Goal: Navigation & Orientation: Find specific page/section

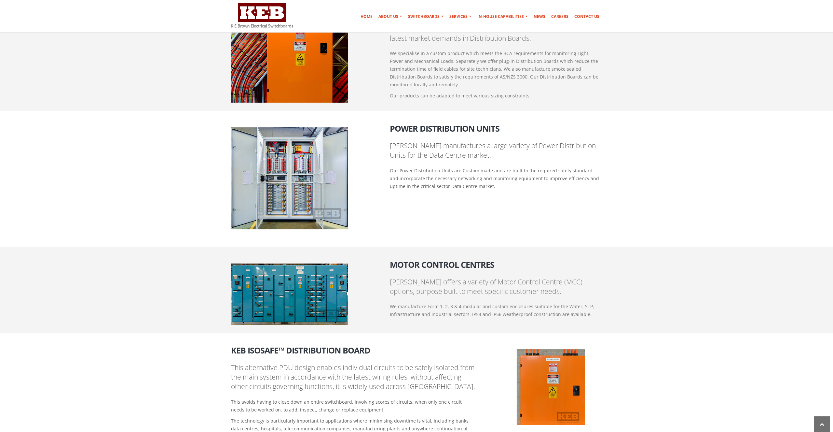
scroll to position [426, 0]
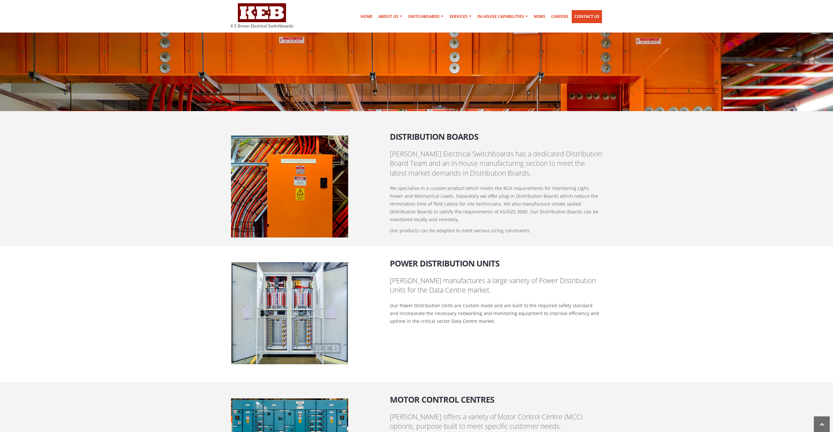
click at [584, 17] on link "Contact Us" at bounding box center [587, 16] width 30 height 13
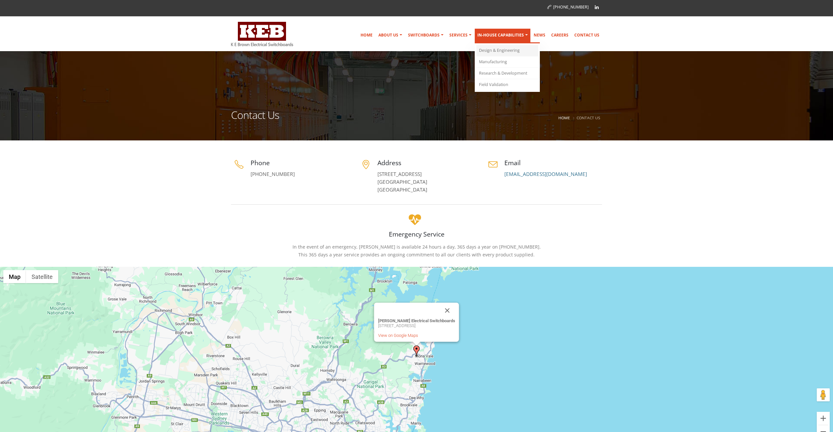
click at [491, 49] on link "Design & Engineering" at bounding box center [508, 50] width 62 height 11
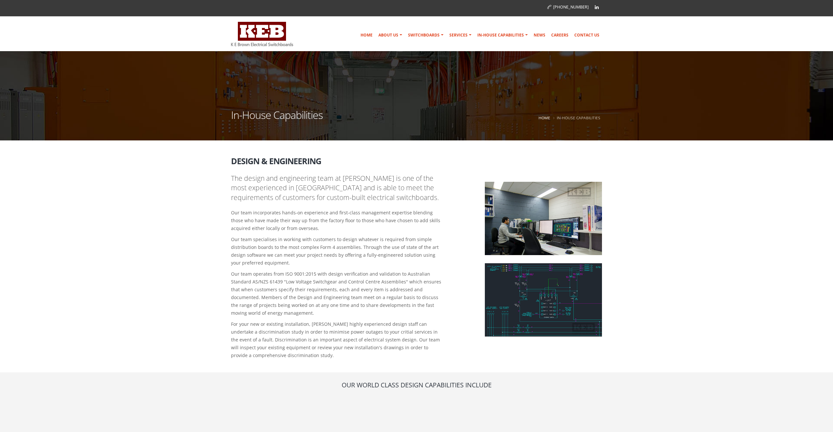
click at [547, 309] on img at bounding box center [543, 299] width 117 height 73
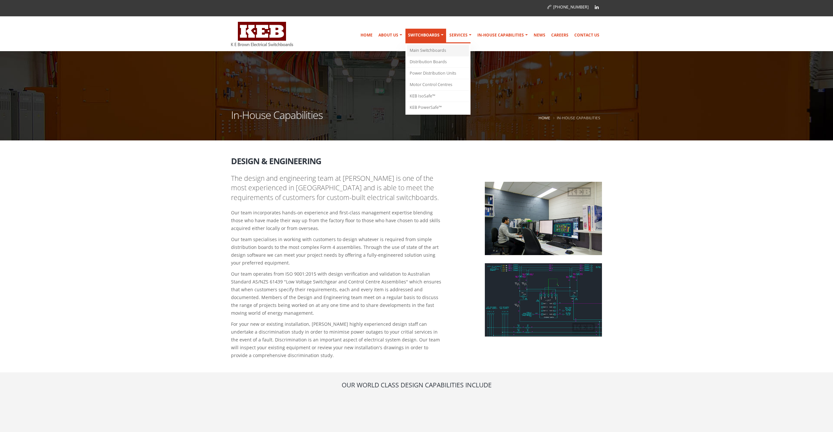
click at [426, 47] on link "Main Switchboards" at bounding box center [438, 50] width 62 height 11
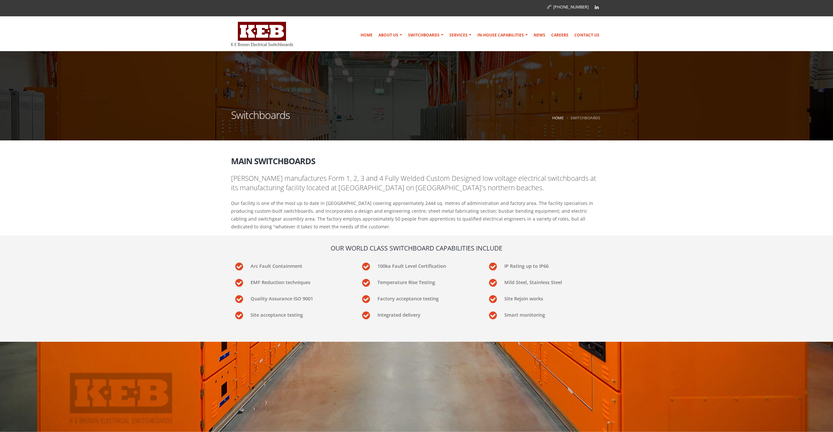
click at [641, 254] on section "Our World Class Switchboard Capabilities include Arc Fault Containment 100ka Fa…" at bounding box center [416, 284] width 833 height 98
